Goal: Use online tool/utility

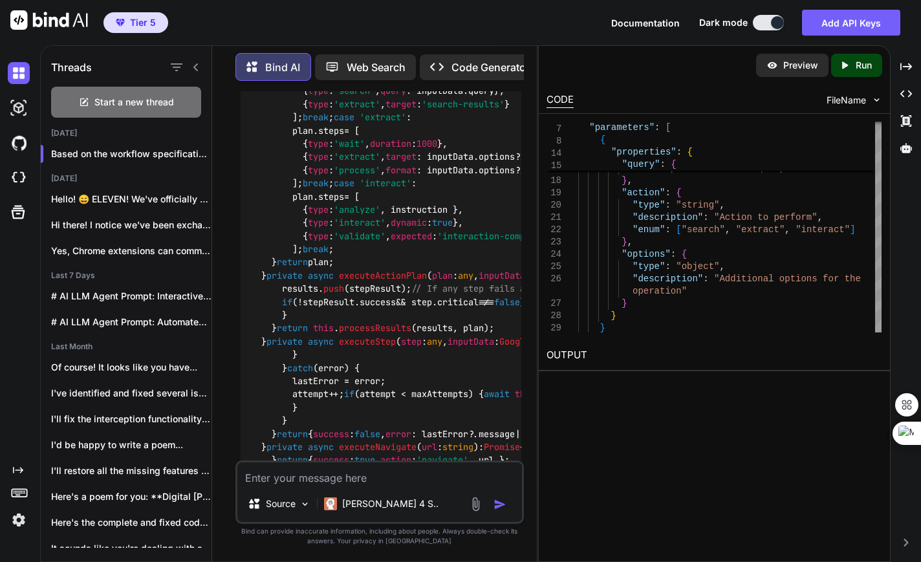
scroll to position [9517, 0]
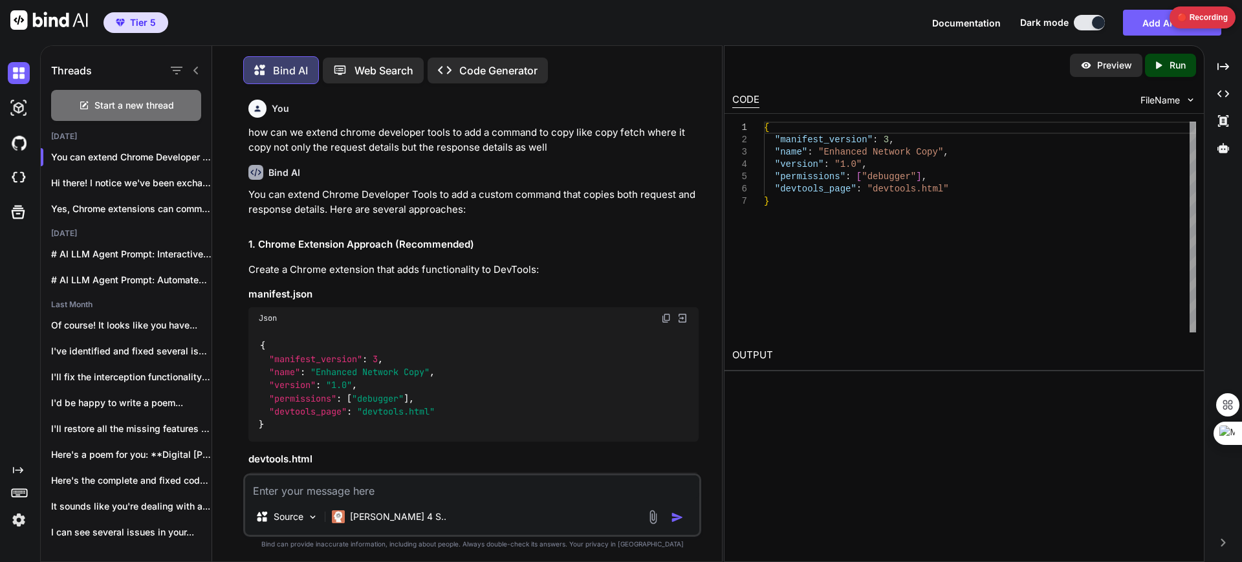
scroll to position [3875, 0]
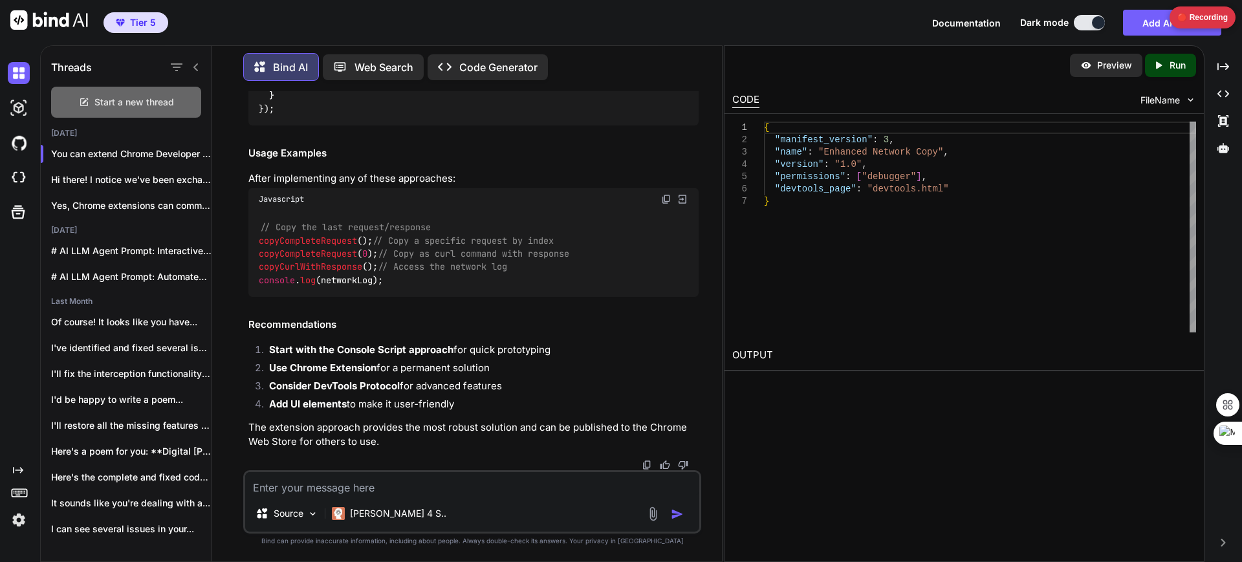
click at [125, 96] on span "Start a new thread" at bounding box center [134, 102] width 80 height 13
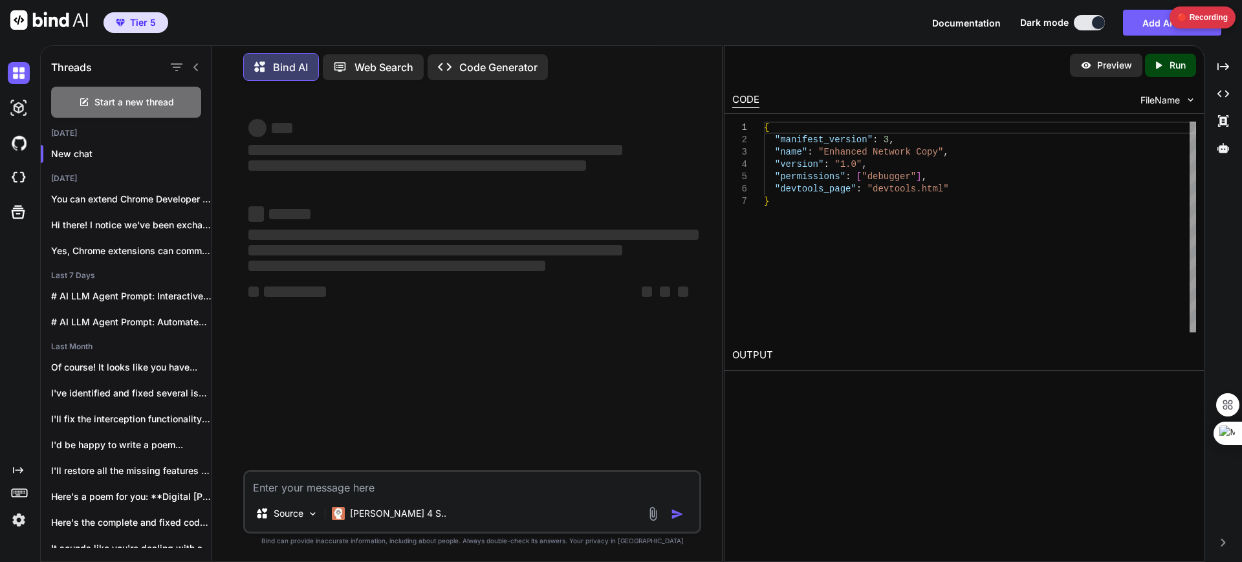
type textarea "x"
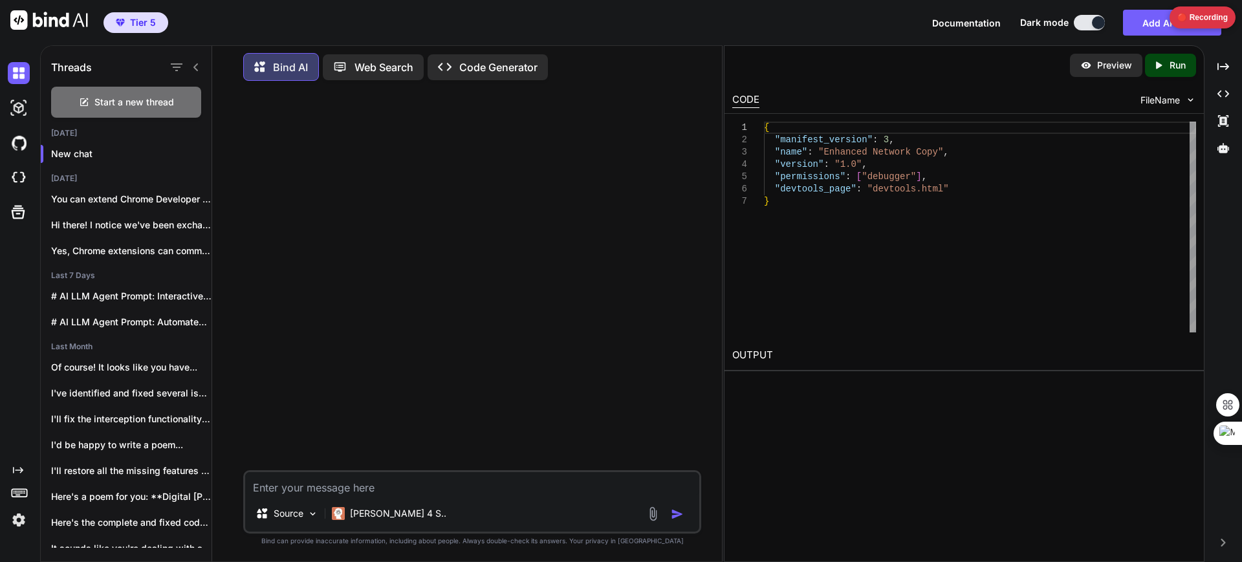
click at [320, 489] on textarea at bounding box center [472, 483] width 454 height 23
paste textarea "# Loremips Dolorsitam Cons Adipis ## Elitsedd Eiusmodt **Inci**: utlabo8 - Etdo…"
type textarea "# Loremips Dolorsitam Cons Adipis ## Elitsedd Eiusmodt **Inci**: utlabo8 - Etdo…"
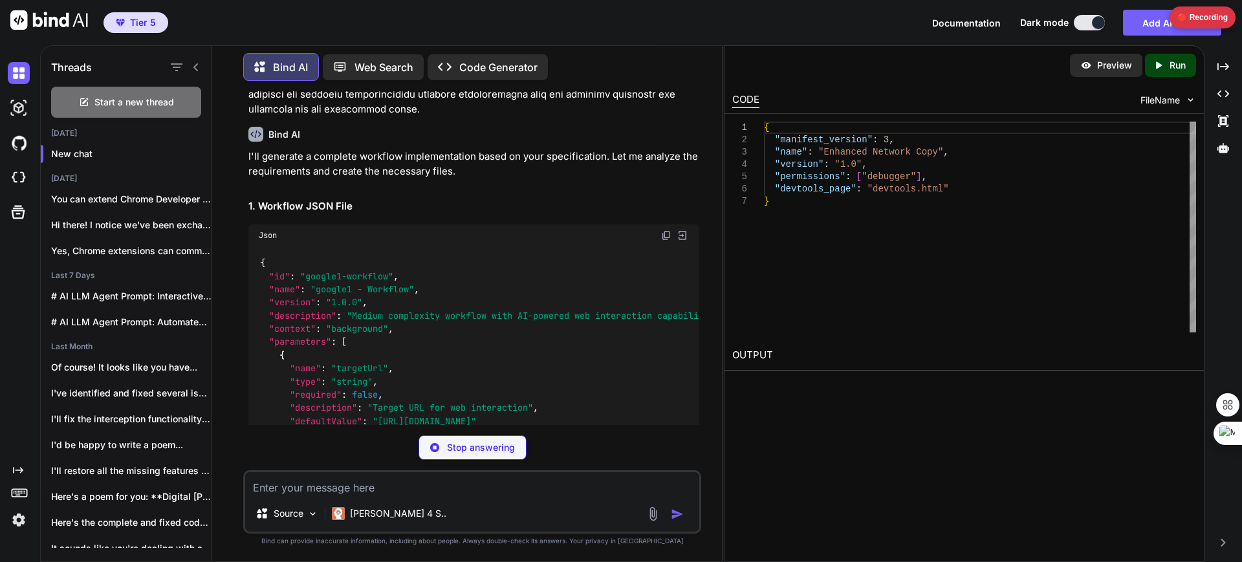
scroll to position [3633, 0]
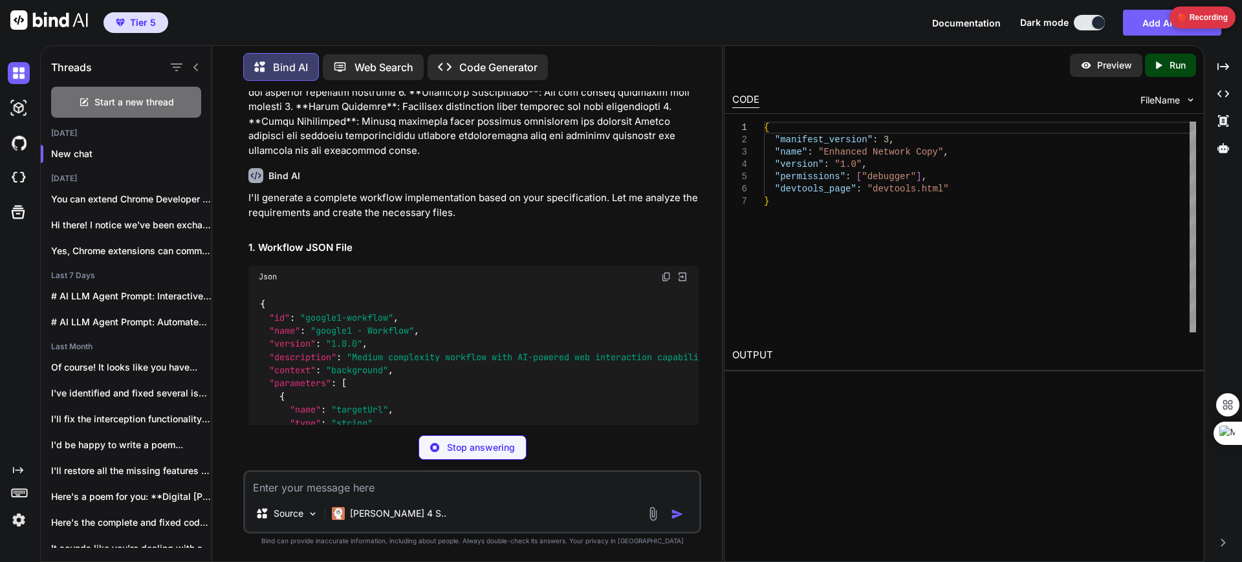
click at [665, 272] on img at bounding box center [666, 277] width 10 height 10
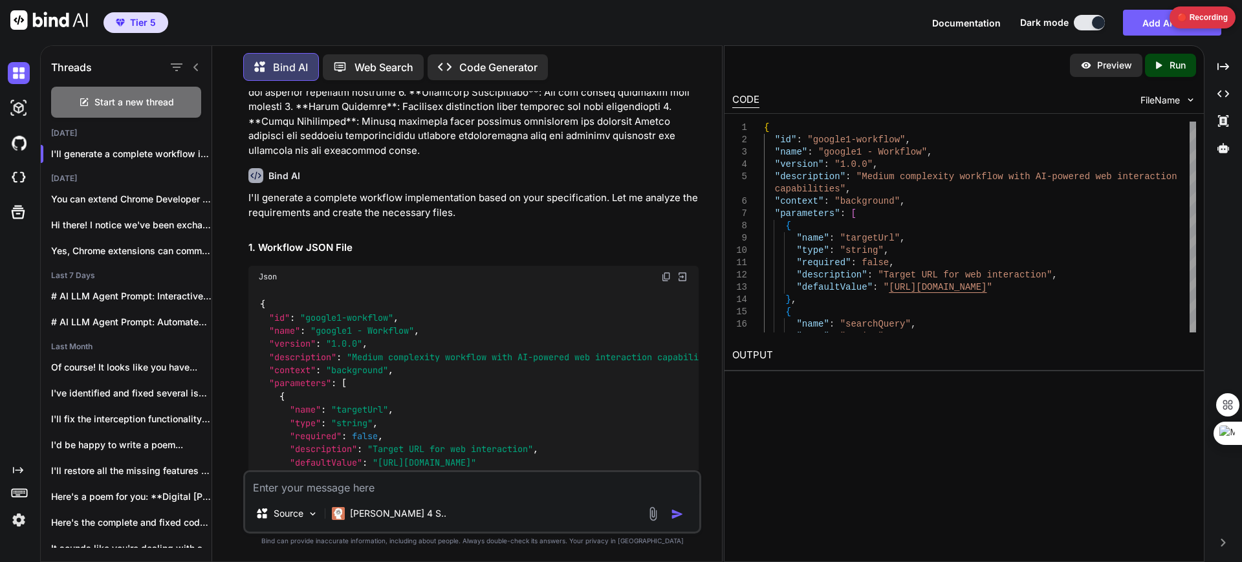
click at [663, 272] on img at bounding box center [666, 277] width 10 height 10
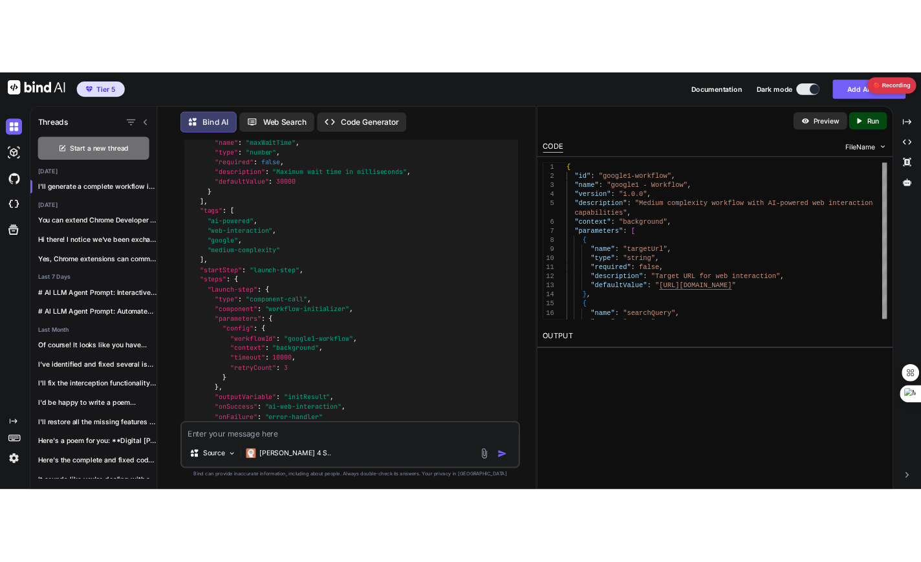
scroll to position [4139, 0]
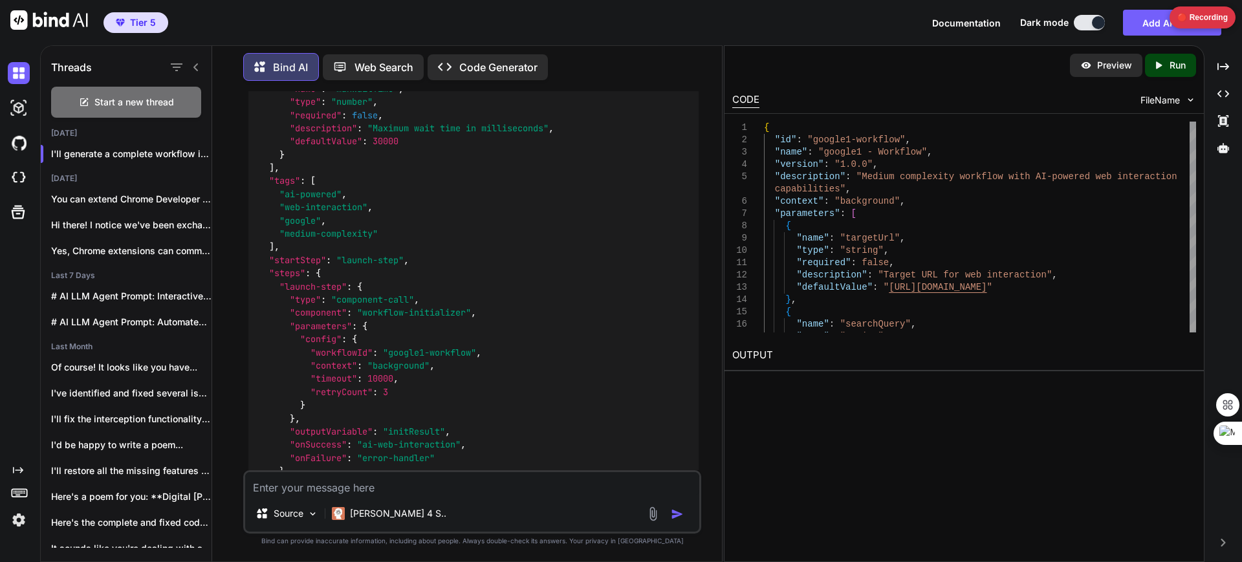
click at [288, 246] on code "{ "id" : "google1-workflow" , "name" : "google1 - Workflow" , "version" : "1.0.…" at bounding box center [494, 458] width 471 height 1333
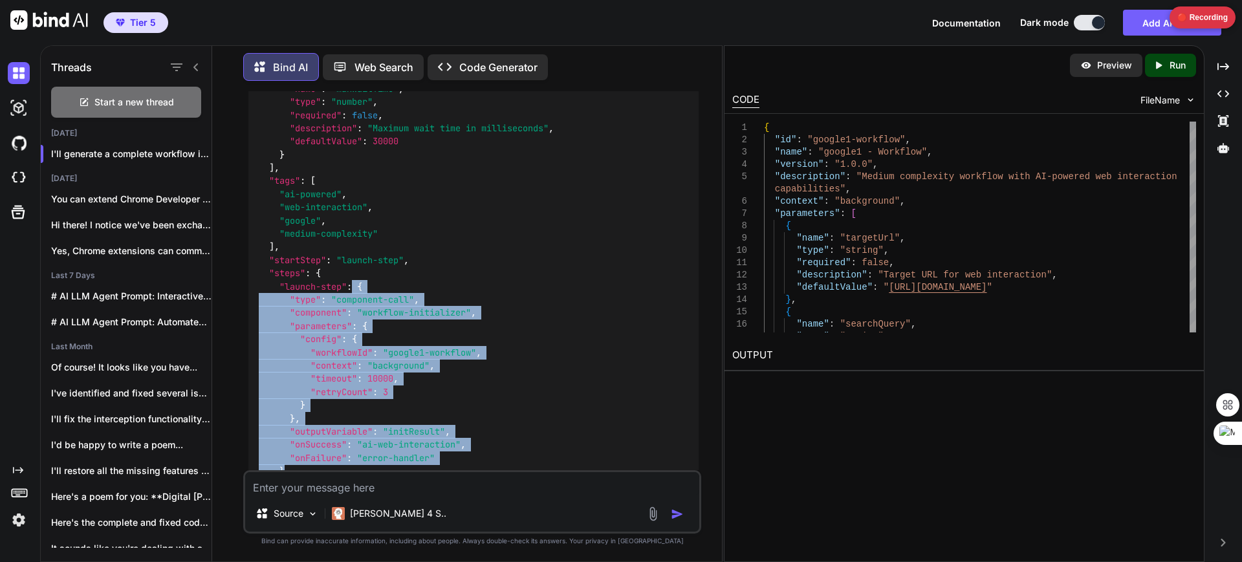
drag, startPoint x: 356, startPoint y: 228, endPoint x: 284, endPoint y: 411, distance: 196.1
click at [284, 411] on code "{ "id" : "google1-workflow" , "name" : "google1 - Workflow" , "version" : "1.0.…" at bounding box center [494, 458] width 471 height 1333
copy code "{ "type" : "component-call" , "component" : "workflow-initializer" , "parameter…"
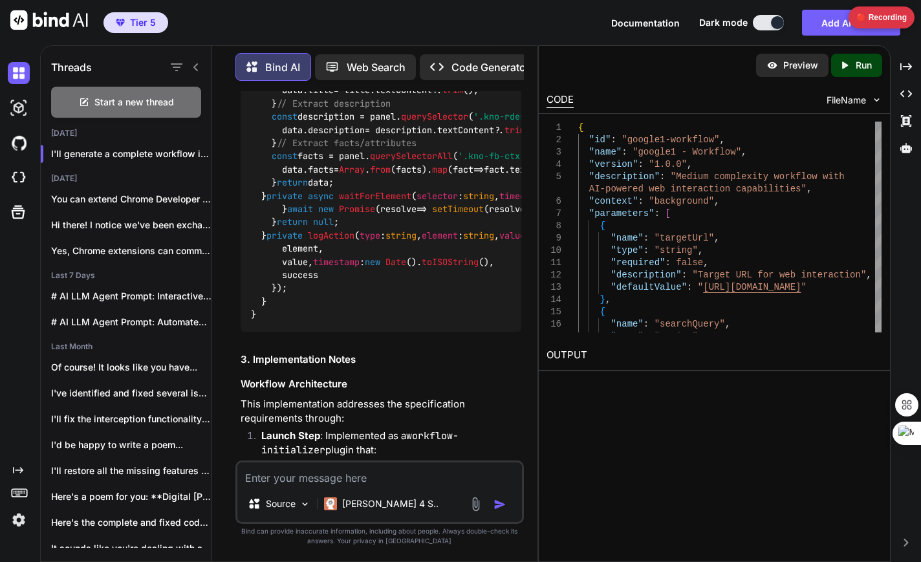
scroll to position [9334, 0]
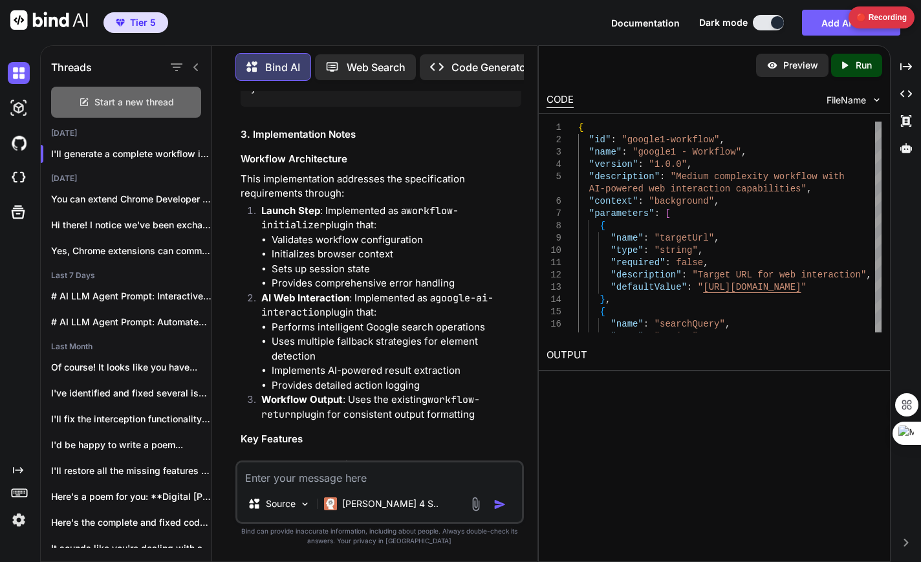
click at [148, 102] on span "Start a new thread" at bounding box center [134, 102] width 80 height 13
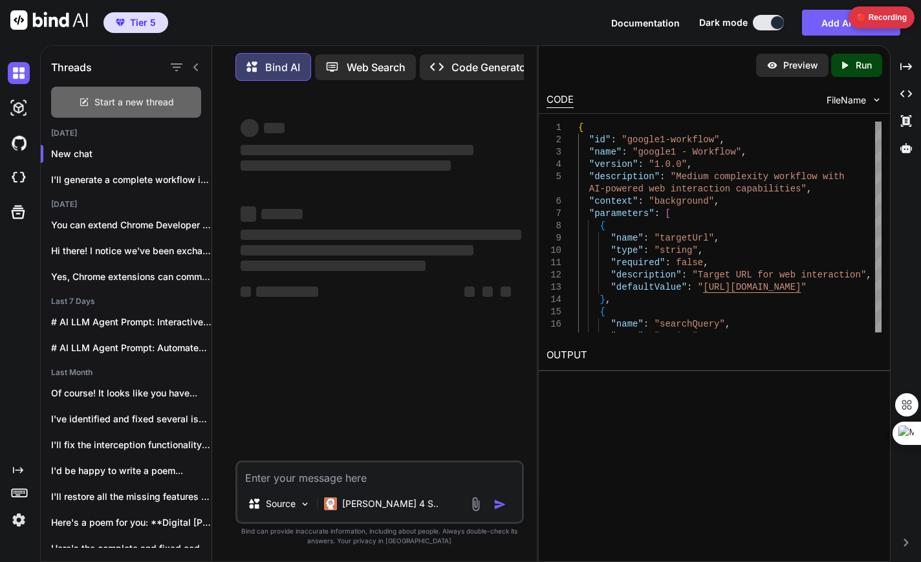
scroll to position [0, 0]
click at [309, 472] on textarea at bounding box center [379, 474] width 284 height 23
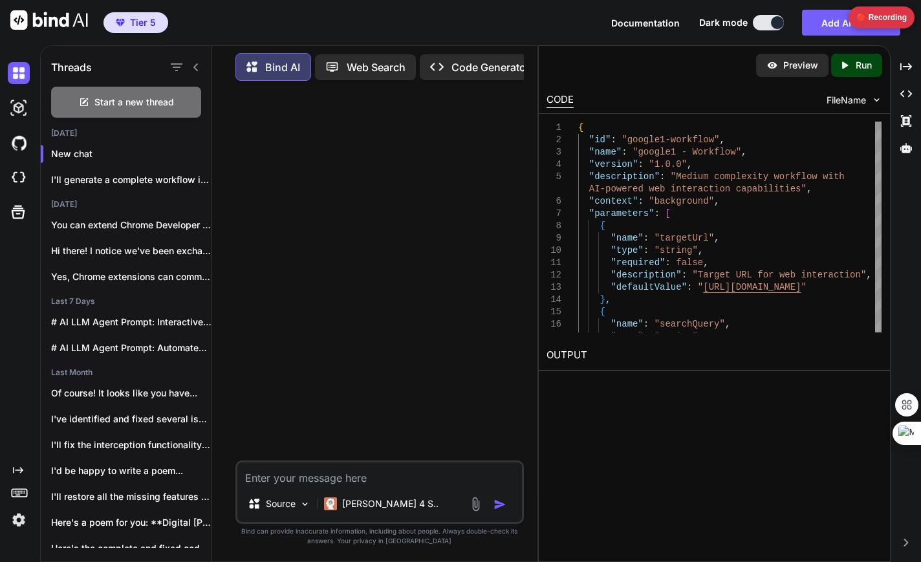
paste textarea "# Loremips Dolorsitam Cons Adipis ## Elitsedd Eiusmodt **Inci**: utlabo4 - Etdo…"
type textarea "# Loremips Dolorsitam Cons Adipis ## Elitsedd Eiusmodt **Inci**: utlabo4 - Etdo…"
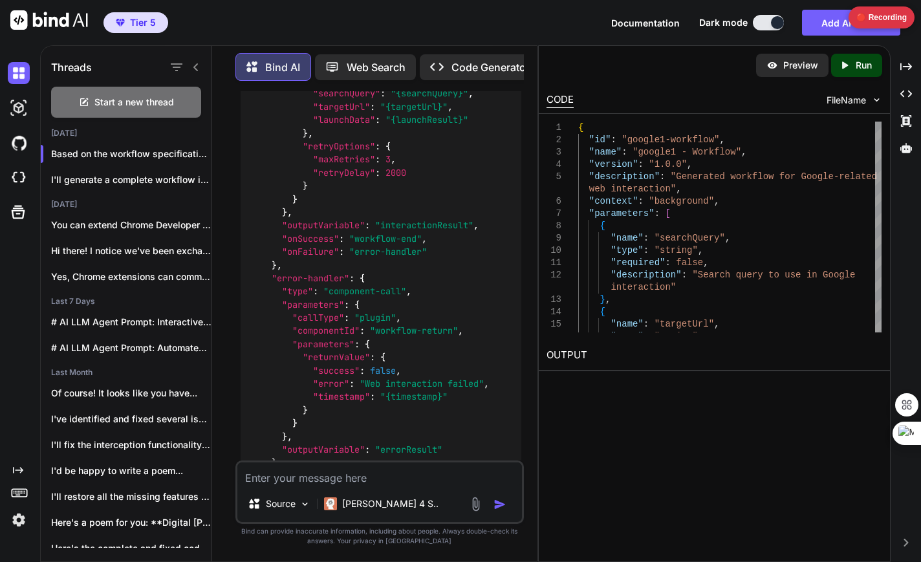
scroll to position [0, 16]
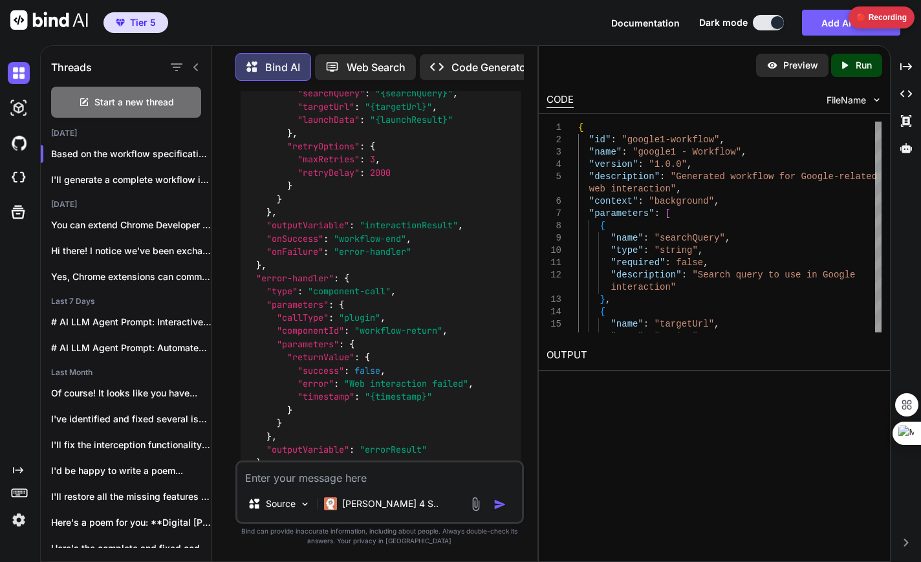
drag, startPoint x: 458, startPoint y: 320, endPoint x: 426, endPoint y: 314, distance: 33.0
click at [426, 391] on span ""{timestamp}"" at bounding box center [398, 397] width 67 height 12
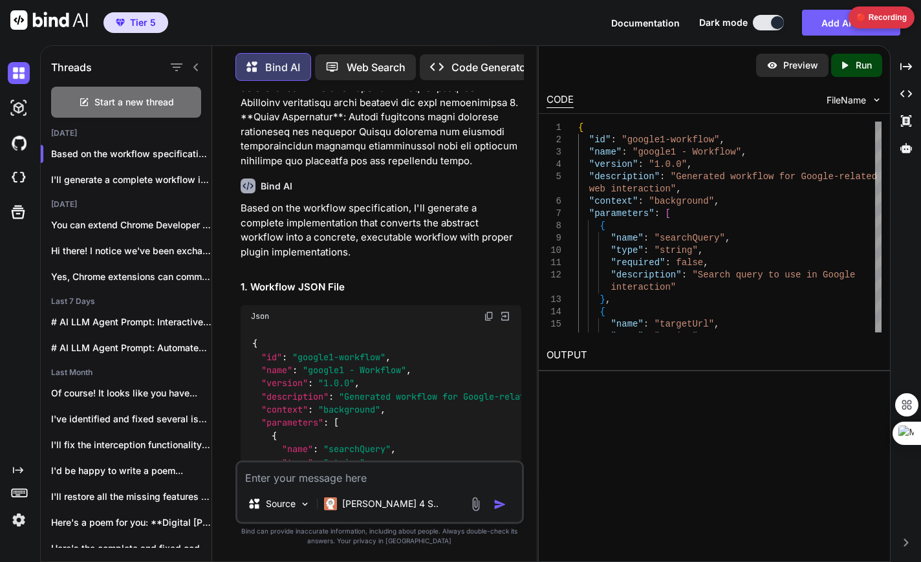
scroll to position [6856, 0]
click at [485, 311] on img at bounding box center [489, 316] width 10 height 10
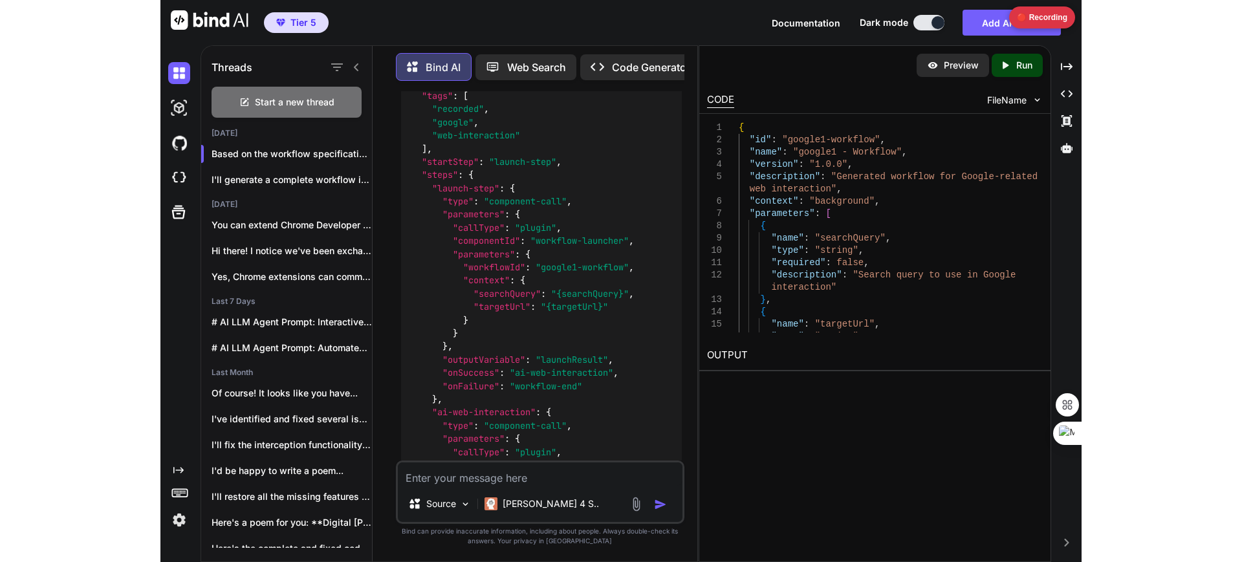
scroll to position [4644, 0]
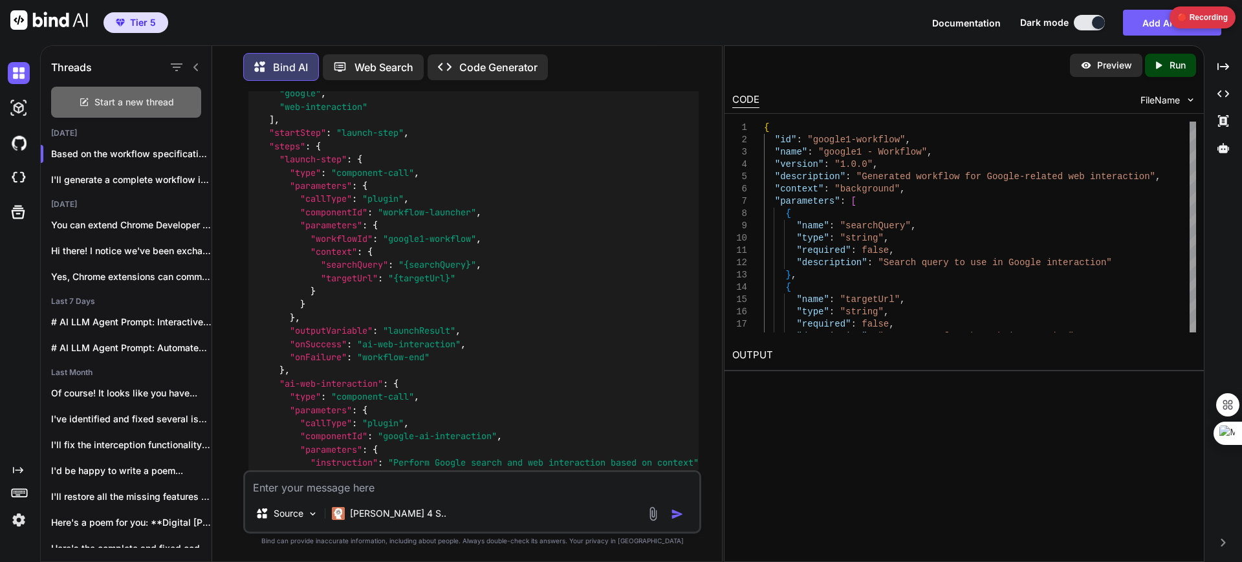
click at [113, 102] on span "Start a new thread" at bounding box center [134, 102] width 80 height 13
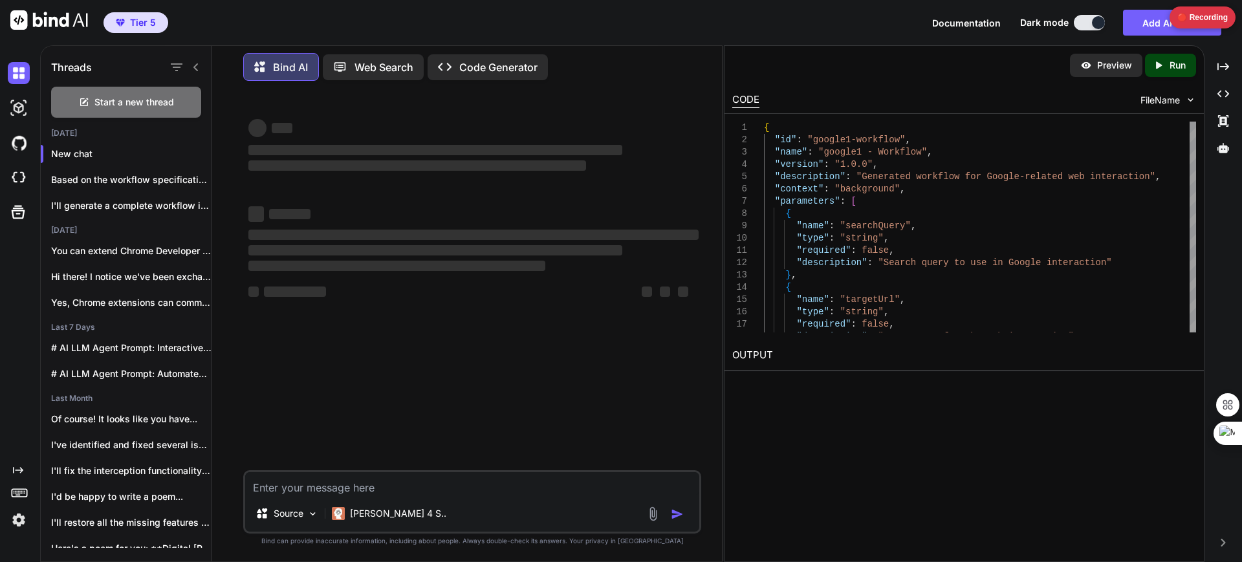
click at [275, 492] on textarea at bounding box center [472, 483] width 454 height 23
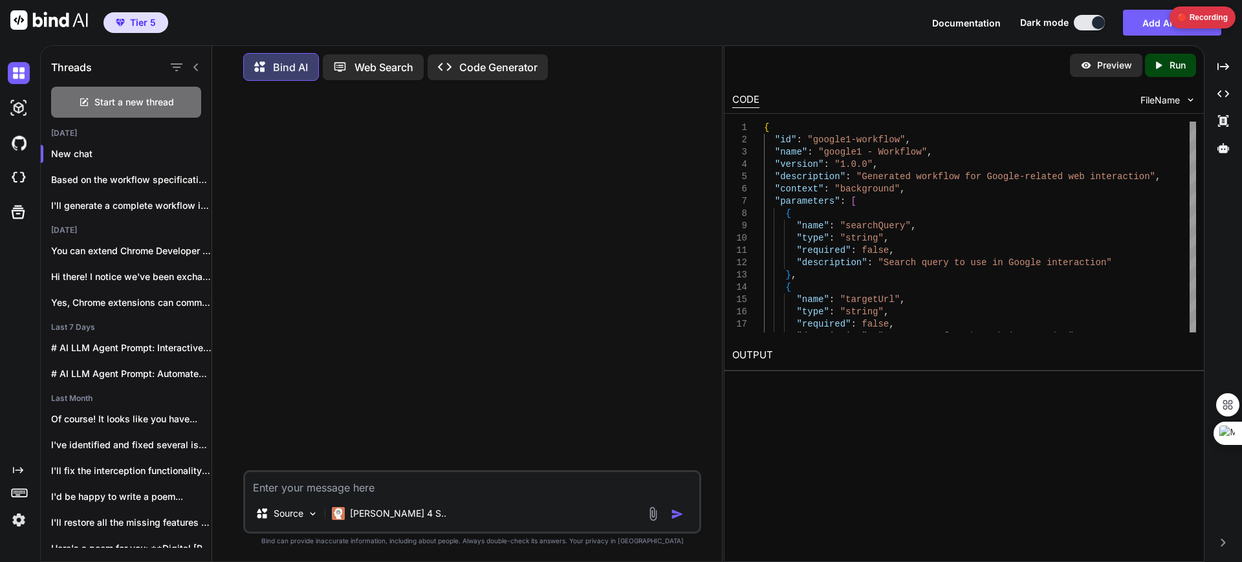
paste textarea "# Loremips Dolorsitam Cons Adipis ## Elitsedd Eiusmodt **Inci**: utlabo5 - Etdo…"
type textarea "# Loremips Dolorsitam Cons Adipis ## Elitsedd Eiusmodt **Inci**: utlabo5 - Etdo…"
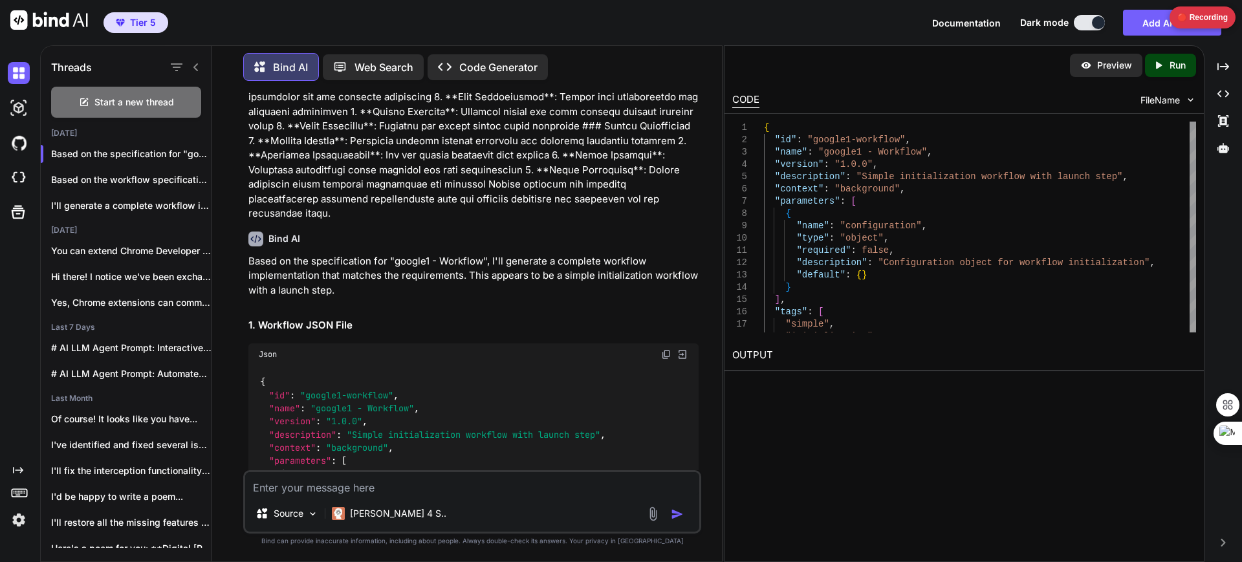
scroll to position [3639, 0]
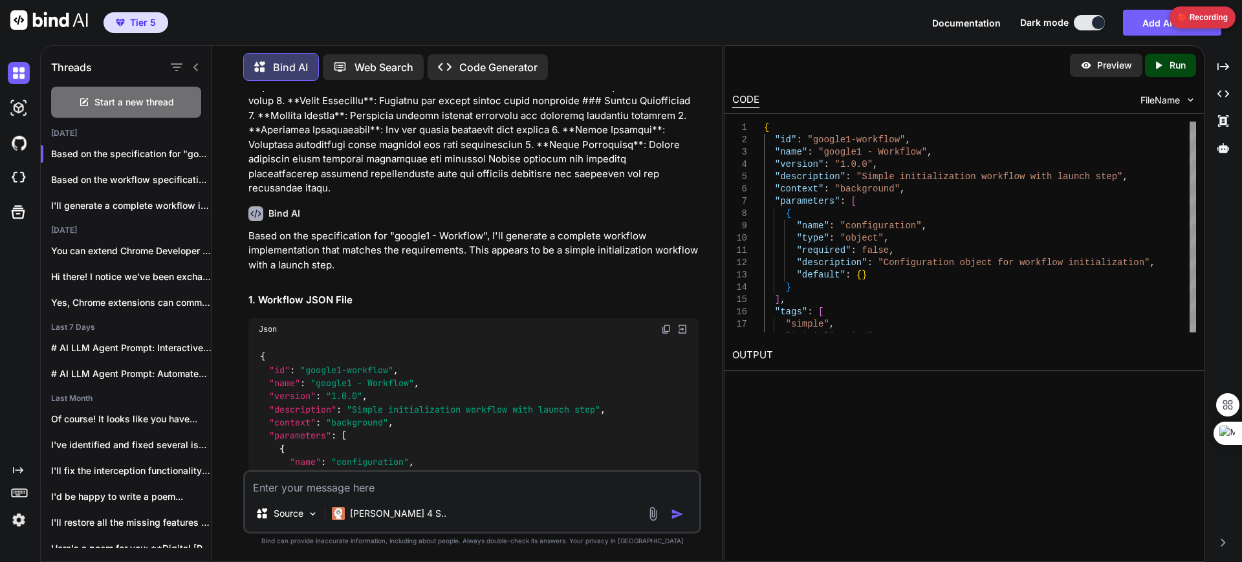
click at [661, 324] on img at bounding box center [666, 329] width 10 height 10
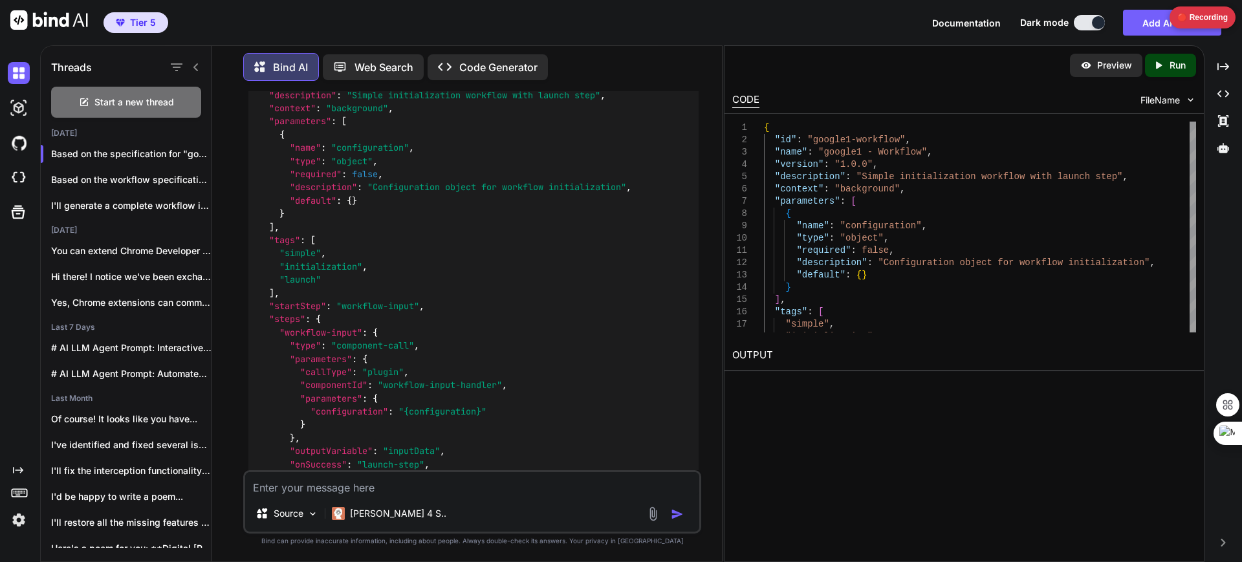
scroll to position [3956, 0]
type textarea "{ "id": "google1-workflow", "name": "google1 - Workflow", "version": "1.0.0", "…"
drag, startPoint x: 941, startPoint y: 229, endPoint x: 832, endPoint y: 228, distance: 109.4
